Goal: Transaction & Acquisition: Purchase product/service

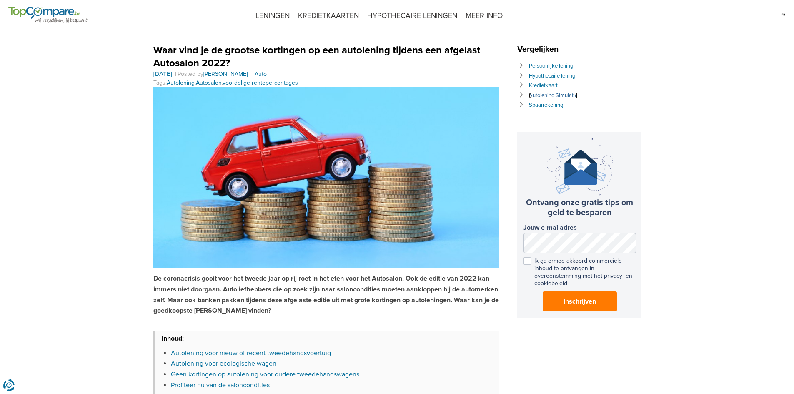
click at [542, 95] on link "Autolening Simulatie" at bounding box center [553, 95] width 49 height 7
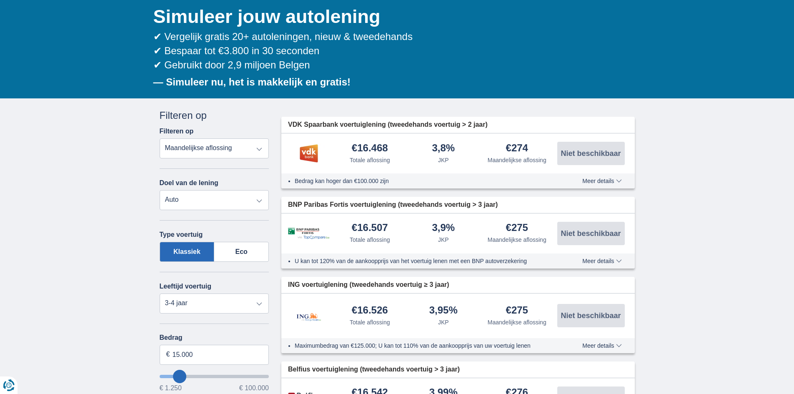
scroll to position [125, 0]
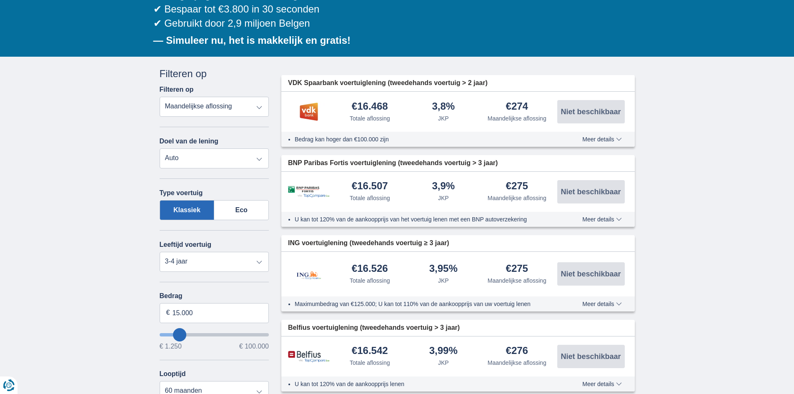
click at [230, 103] on select "Totale aflossing JKP Maandelijkse aflossing" at bounding box center [215, 107] width 110 height 20
click at [229, 103] on select "Totale aflossing JKP Maandelijkse aflossing" at bounding box center [215, 107] width 110 height 20
click at [211, 160] on select "Persoonlijke lening Auto Moto / fiets Mobilhome / caravan Renovatie Energie Sch…" at bounding box center [215, 158] width 110 height 20
click at [233, 211] on label "Eco" at bounding box center [241, 210] width 55 height 20
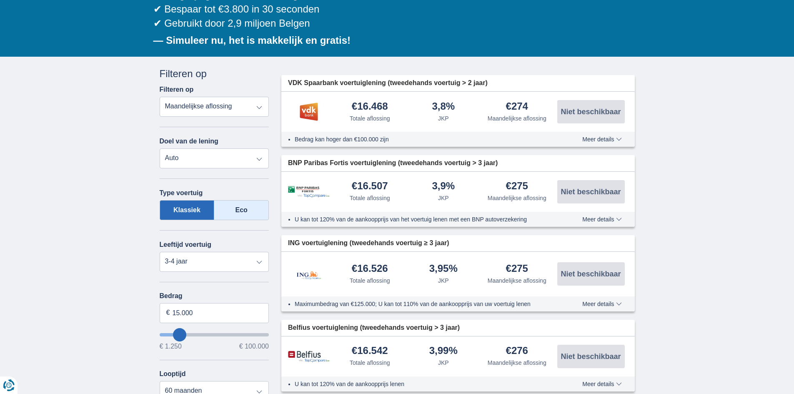
click at [0, 0] on input "Eco" at bounding box center [0, 0] width 0 height 0
click at [199, 208] on label "Klassiek" at bounding box center [187, 210] width 55 height 20
click at [0, 0] on input "Klassiek" at bounding box center [0, 0] width 0 height 0
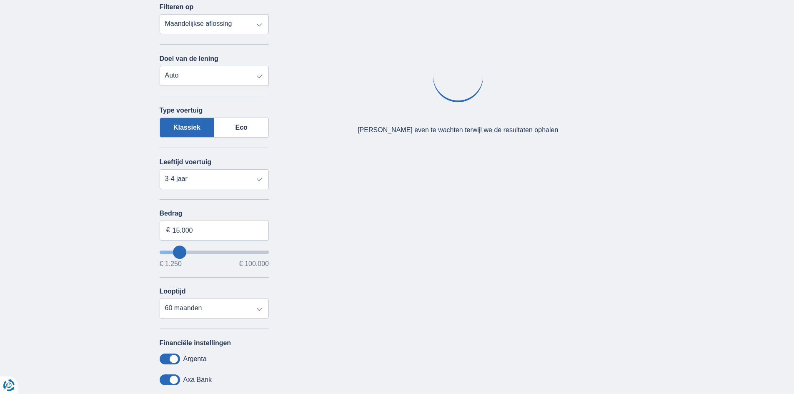
scroll to position [208, 0]
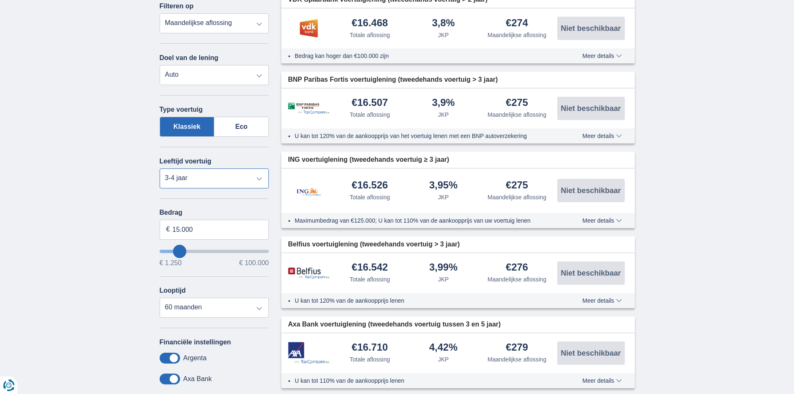
click at [201, 174] on select "Nieuw 0-1 jaar 1-2 jaar 2-3 jaar 3-4 jaar 4-5 jaar 5+ jaar" at bounding box center [215, 178] width 110 height 20
drag, startPoint x: 211, startPoint y: 229, endPoint x: 154, endPoint y: 226, distance: 56.8
click at [154, 226] on div "Annuleren Filters Filteren op Filteren op Totale aflossing JKP Maandelijkse afl…" at bounding box center [214, 233] width 122 height 500
type input "20.000"
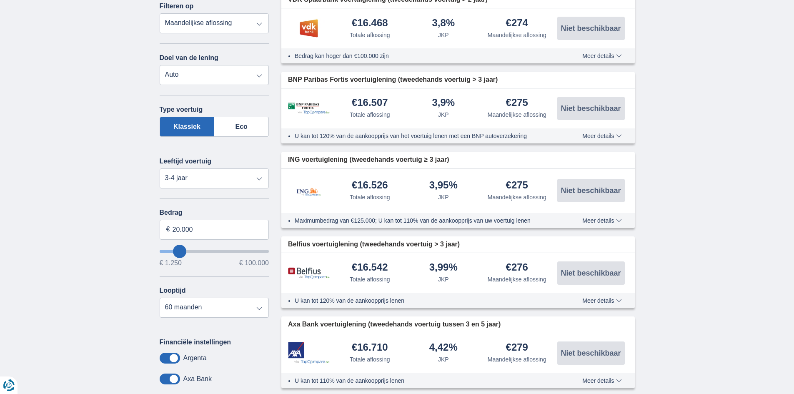
type input "20250"
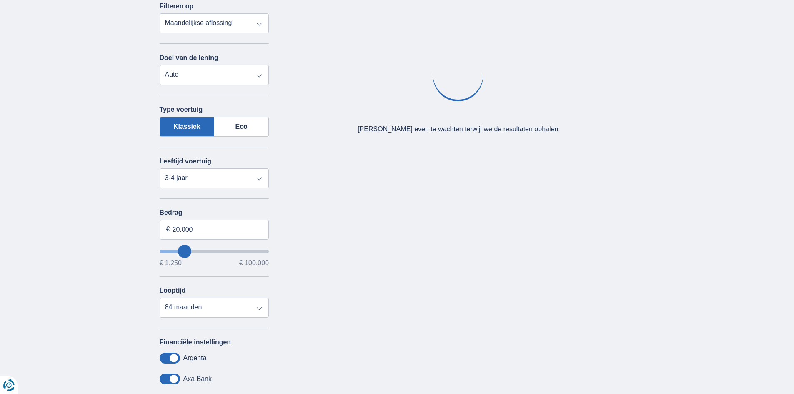
click at [148, 226] on div "× widget.non-eligible-application.title widget.non-eligible-application.text no…" at bounding box center [397, 238] width 794 height 530
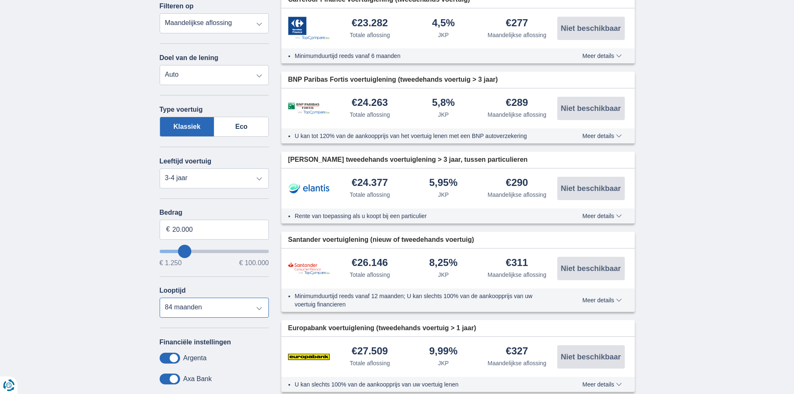
click at [231, 308] on select "12 maanden 18 maanden 24 maanden 30 maanden 36 maanden 42 maanden 48 maanden 60…" at bounding box center [215, 308] width 110 height 20
select select "60"
click at [160, 298] on select "12 maanden 18 maanden 24 maanden 30 maanden 36 maanden 42 maanden 48 maanden 60…" at bounding box center [215, 308] width 110 height 20
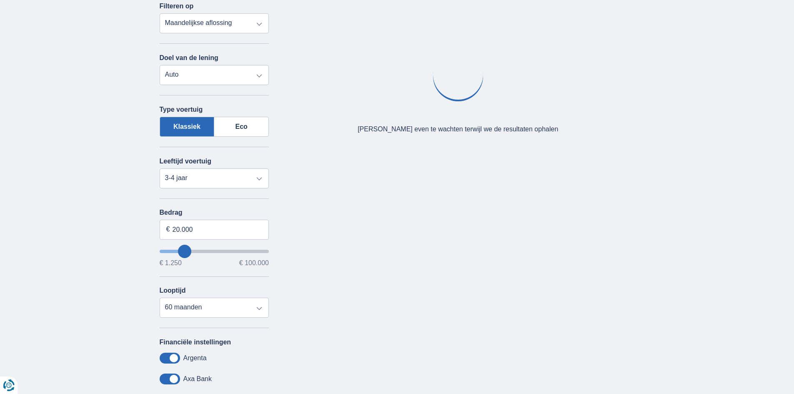
click at [93, 252] on div "× widget.non-eligible-application.title widget.non-eligible-application.text no…" at bounding box center [397, 238] width 794 height 530
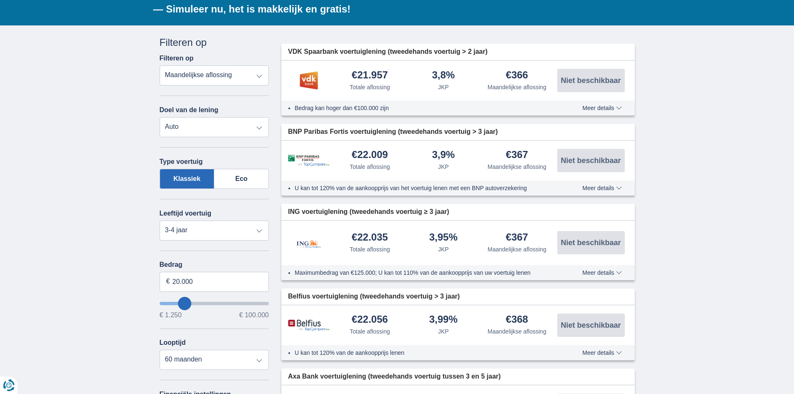
scroll to position [167, 0]
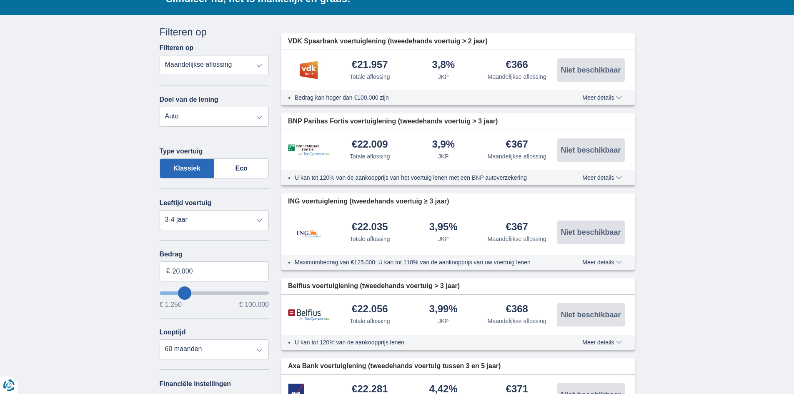
click at [589, 96] on span "Meer details" at bounding box center [601, 98] width 39 height 6
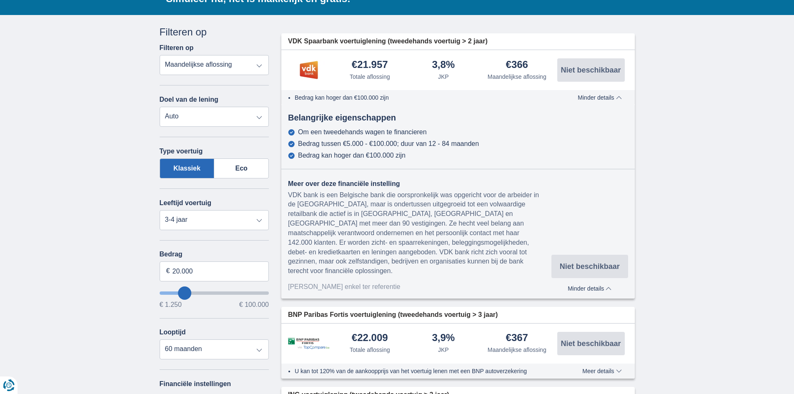
click at [588, 96] on span "Minder details" at bounding box center [600, 98] width 44 height 6
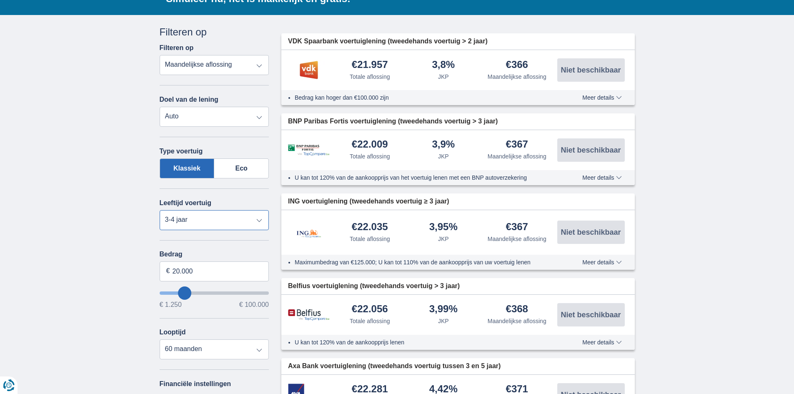
drag, startPoint x: 238, startPoint y: 219, endPoint x: 231, endPoint y: 225, distance: 8.6
click at [237, 219] on select "Nieuw 0-1 jaar 1-2 jaar 2-3 jaar 3-4 jaar 4-5 jaar 5+ jaar" at bounding box center [215, 220] width 110 height 20
select select "2-3"
click at [160, 210] on select "Nieuw 0-1 jaar 1-2 jaar 2-3 jaar 3-4 jaar 4-5 jaar 5+ jaar" at bounding box center [215, 220] width 110 height 20
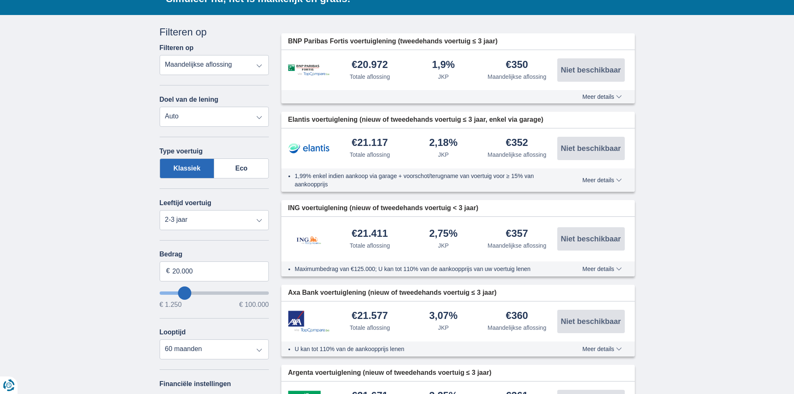
click at [589, 94] on span "Meer details" at bounding box center [601, 97] width 39 height 6
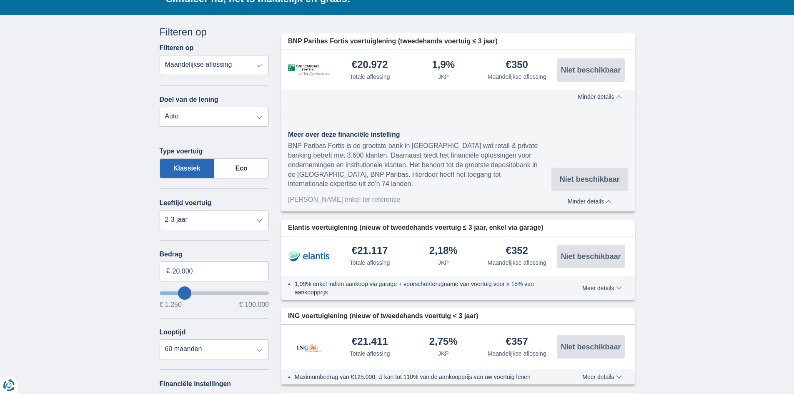
scroll to position [208, 0]
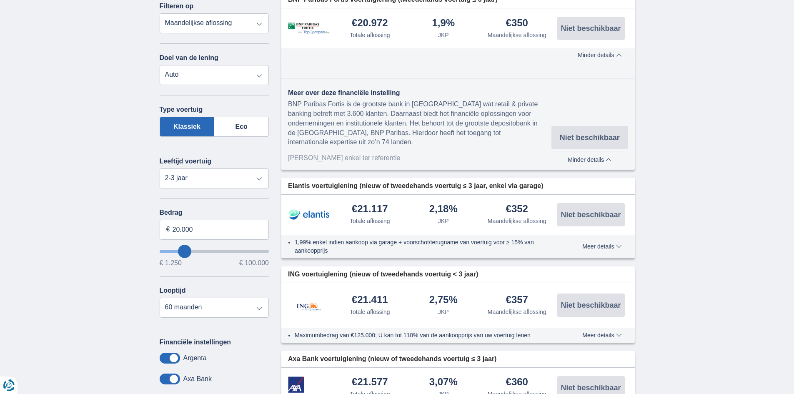
click at [616, 337] on span "Meer details" at bounding box center [601, 335] width 39 height 6
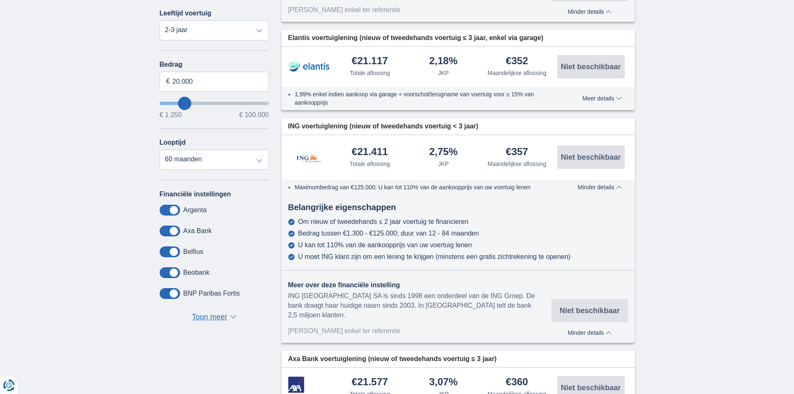
scroll to position [375, 0]
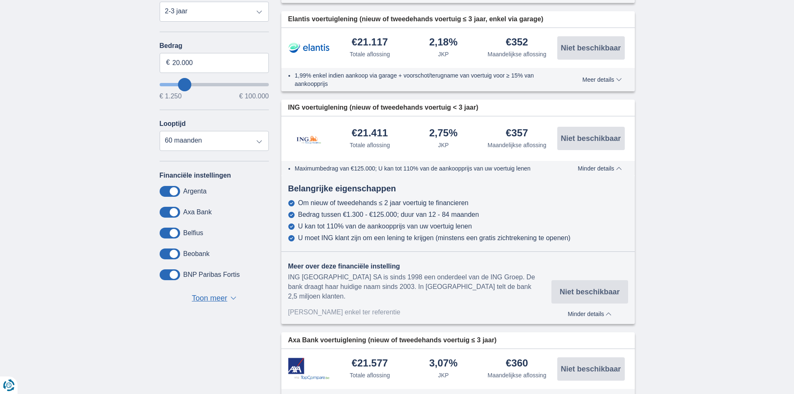
click at [617, 171] on button "Meer details Minder details" at bounding box center [600, 168] width 56 height 7
